Goal: Transaction & Acquisition: Purchase product/service

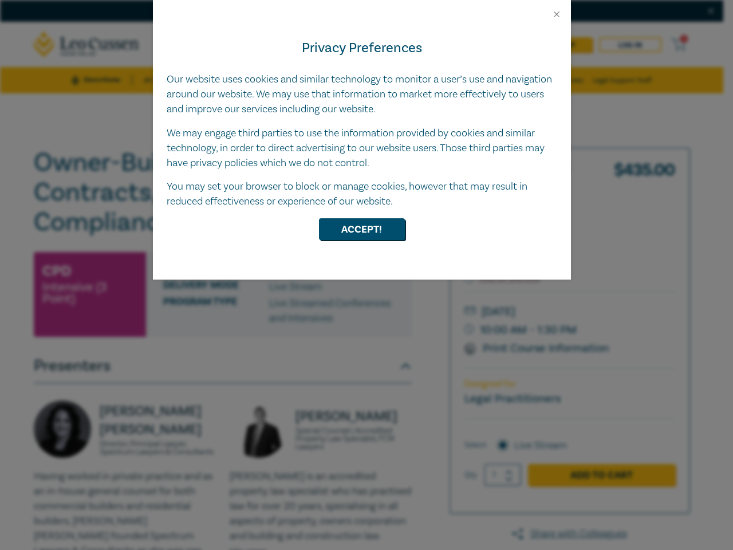
click at [367, 275] on div "Privacy Preferences Our website uses cookies and similar technology to monitor …" at bounding box center [362, 149] width 418 height 260
click at [557, 14] on button "Close" at bounding box center [557, 14] width 10 height 10
click at [362, 229] on button "Accept!" at bounding box center [362, 229] width 86 height 22
click at [367, 275] on div "Privacy Preferences Our website uses cookies and similar technology to monitor …" at bounding box center [362, 149] width 418 height 260
click at [557, 14] on button "Close" at bounding box center [557, 14] width 10 height 10
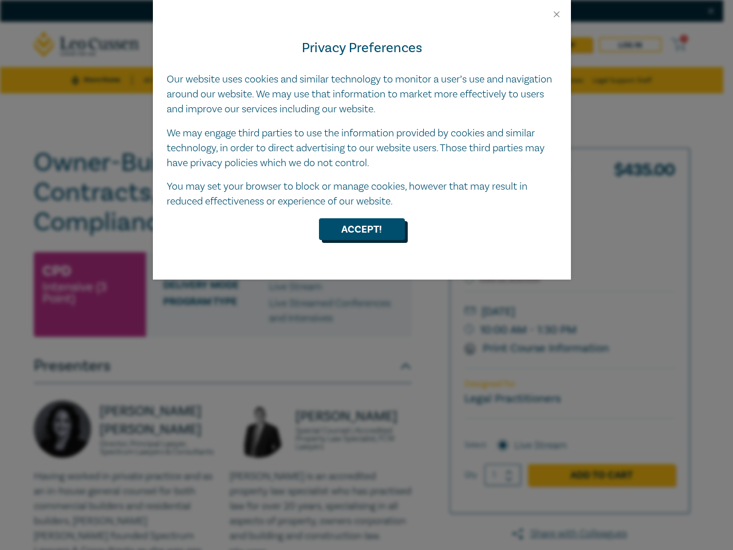
click at [362, 229] on button "Accept!" at bounding box center [362, 229] width 86 height 22
